Goal: Task Accomplishment & Management: Complete application form

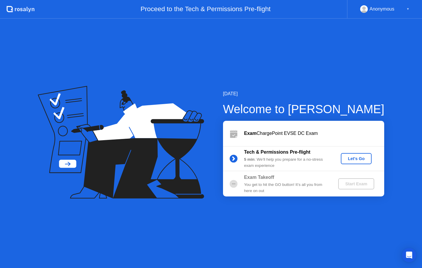
click at [360, 158] on div "Let's Go" at bounding box center [357, 158] width 26 height 5
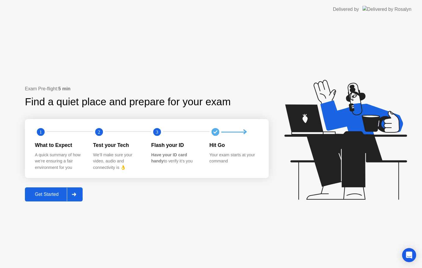
click at [37, 194] on div "Get Started" at bounding box center [47, 194] width 40 height 5
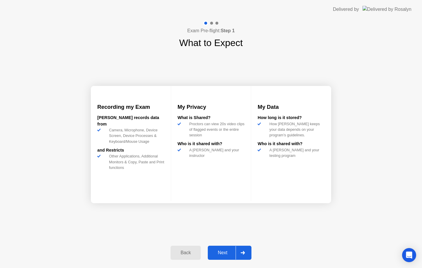
click at [225, 253] on div "Next" at bounding box center [223, 252] width 26 height 5
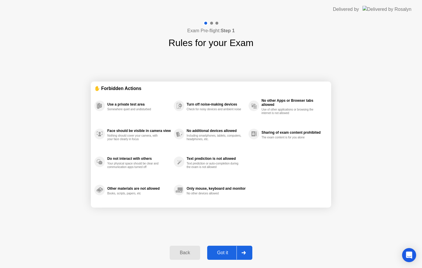
click at [225, 253] on div "Got it" at bounding box center [223, 252] width 28 height 5
select select "**********"
select select "*******"
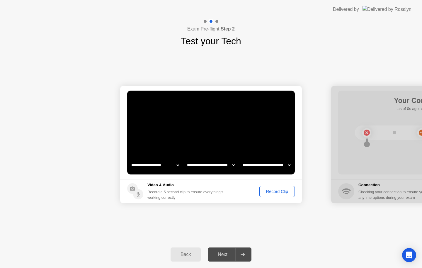
click at [278, 192] on div "Record Clip" at bounding box center [277, 191] width 31 height 5
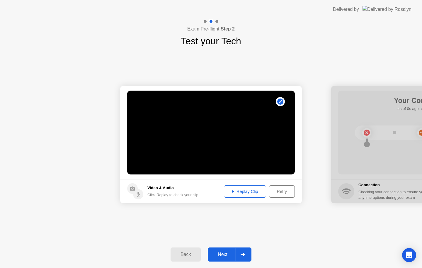
click at [283, 193] on div "Retry" at bounding box center [282, 191] width 22 height 5
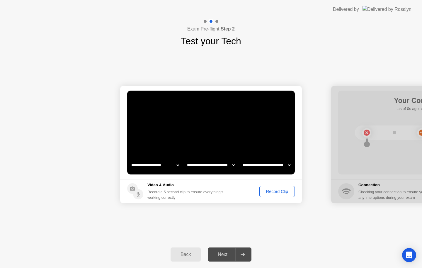
click at [283, 193] on div "Record Clip" at bounding box center [277, 191] width 31 height 5
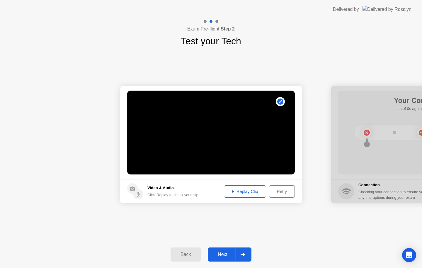
click at [245, 255] on icon at bounding box center [243, 255] width 4 height 4
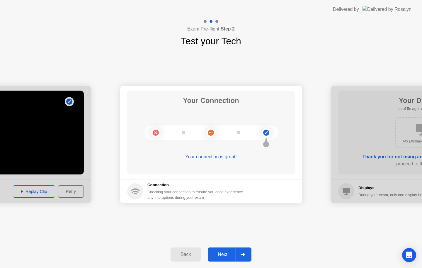
click at [245, 254] on icon at bounding box center [243, 255] width 4 height 4
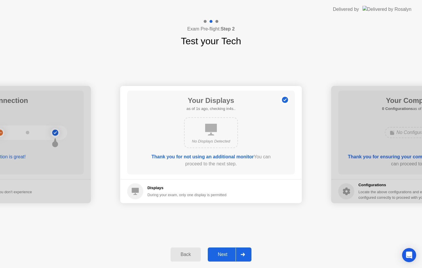
click at [245, 254] on icon at bounding box center [243, 255] width 4 height 4
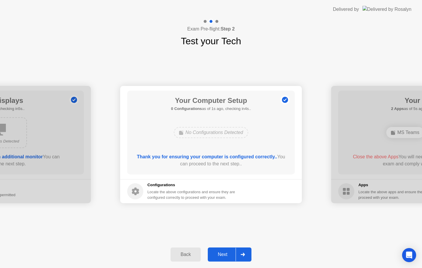
click at [245, 254] on icon at bounding box center [243, 255] width 4 height 4
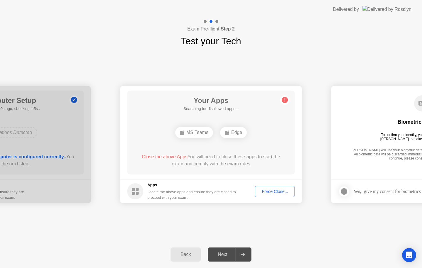
click at [270, 191] on div "Force Close..." at bounding box center [275, 191] width 36 height 5
click at [281, 192] on div "Force Close..." at bounding box center [275, 191] width 36 height 5
click at [212, 132] on div "Edge" at bounding box center [211, 132] width 27 height 11
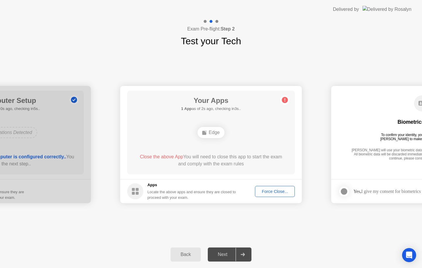
click at [211, 133] on div "Edge" at bounding box center [211, 132] width 27 height 11
click at [338, 227] on div "**********" at bounding box center [211, 144] width 422 height 193
click at [272, 190] on div "Force Close..." at bounding box center [275, 191] width 36 height 5
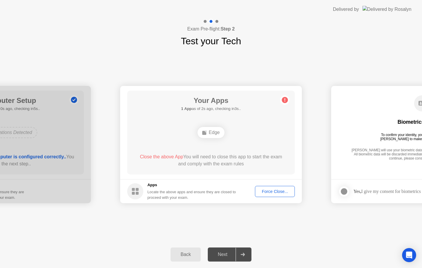
click at [276, 192] on div "Force Close..." at bounding box center [275, 191] width 36 height 5
click at [243, 255] on icon at bounding box center [243, 255] width 4 height 4
click at [217, 131] on div "Edge" at bounding box center [211, 132] width 27 height 11
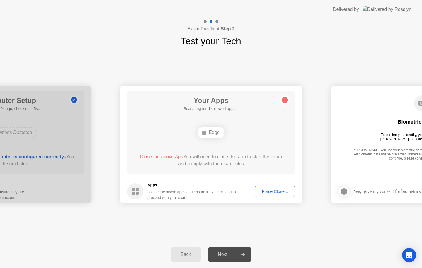
click at [217, 131] on div "Edge" at bounding box center [211, 132] width 27 height 11
click at [199, 162] on div "Close the above App You will need to close this app to start the exam and compl…" at bounding box center [211, 160] width 151 height 14
click at [277, 190] on div "Force Close..." at bounding box center [275, 191] width 36 height 5
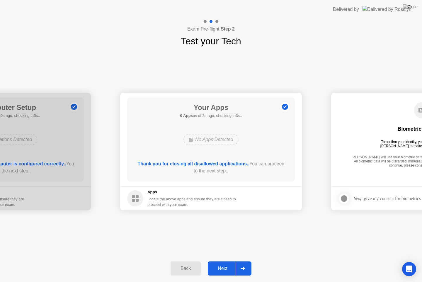
click at [246, 268] on div at bounding box center [243, 267] width 14 height 13
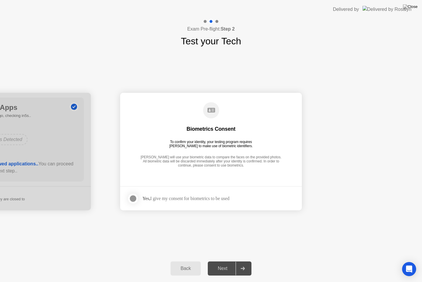
click at [133, 195] on div at bounding box center [133, 198] width 7 height 7
click at [248, 266] on div at bounding box center [243, 267] width 14 height 13
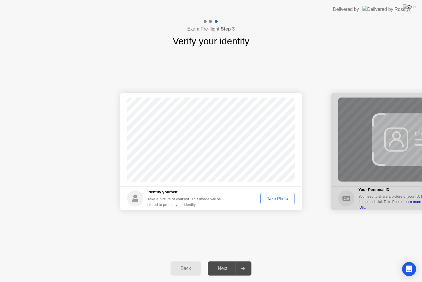
click at [282, 197] on div "Take Photo" at bounding box center [278, 198] width 31 height 5
click at [244, 268] on icon at bounding box center [243, 268] width 4 height 4
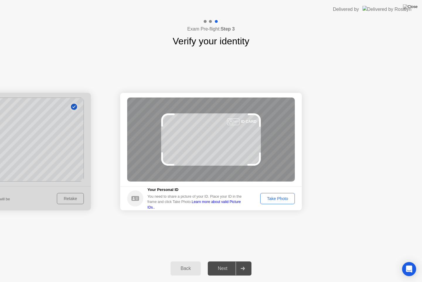
click at [286, 199] on div "Take Photo" at bounding box center [278, 198] width 31 height 5
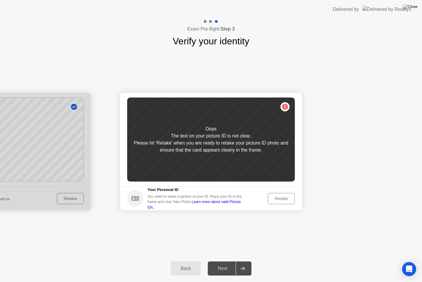
click at [285, 199] on div "Retake" at bounding box center [281, 198] width 23 height 5
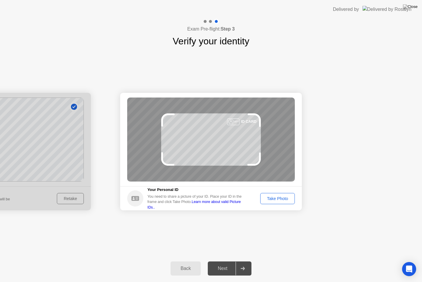
click at [291, 201] on div "Take Photo" at bounding box center [278, 198] width 31 height 5
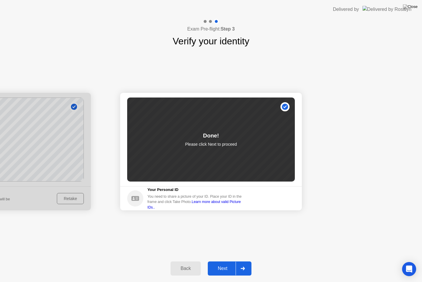
click at [241, 268] on icon at bounding box center [243, 268] width 4 height 4
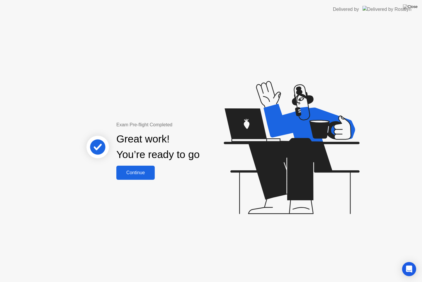
click at [130, 173] on div "Continue" at bounding box center [135, 172] width 35 height 5
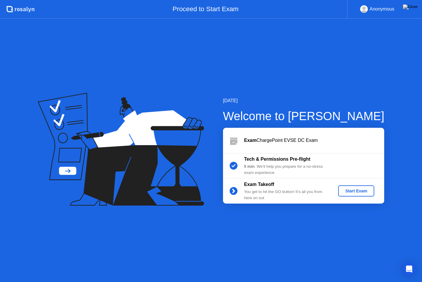
click at [351, 192] on div "Start Exam" at bounding box center [356, 190] width 31 height 5
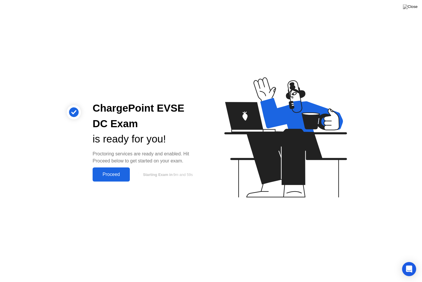
click at [100, 174] on div "Proceed" at bounding box center [111, 174] width 34 height 5
